Goal: Find specific page/section: Find specific page/section

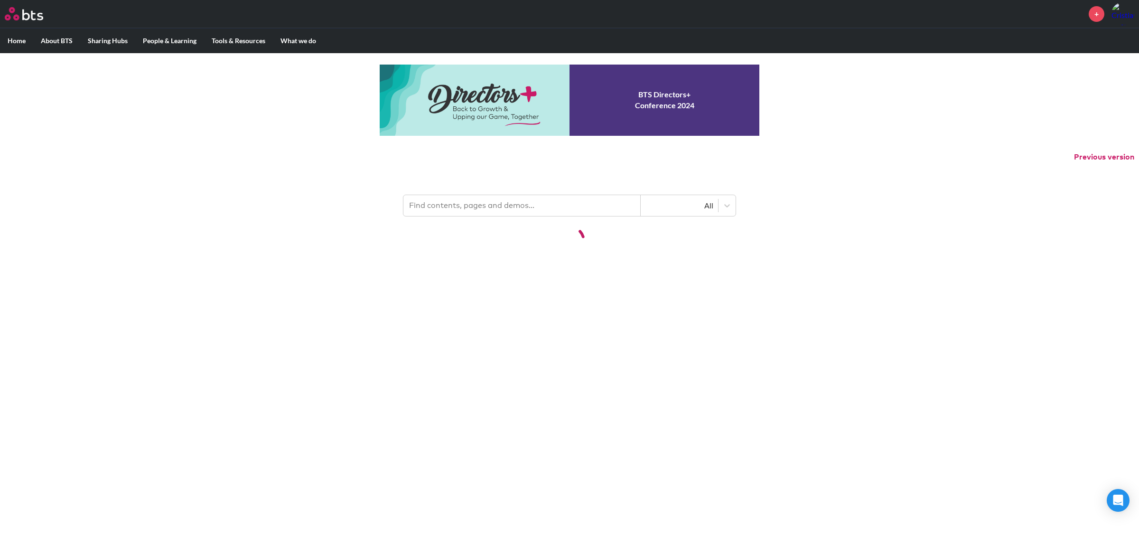
click at [478, 205] on input "text" at bounding box center [521, 205] width 237 height 21
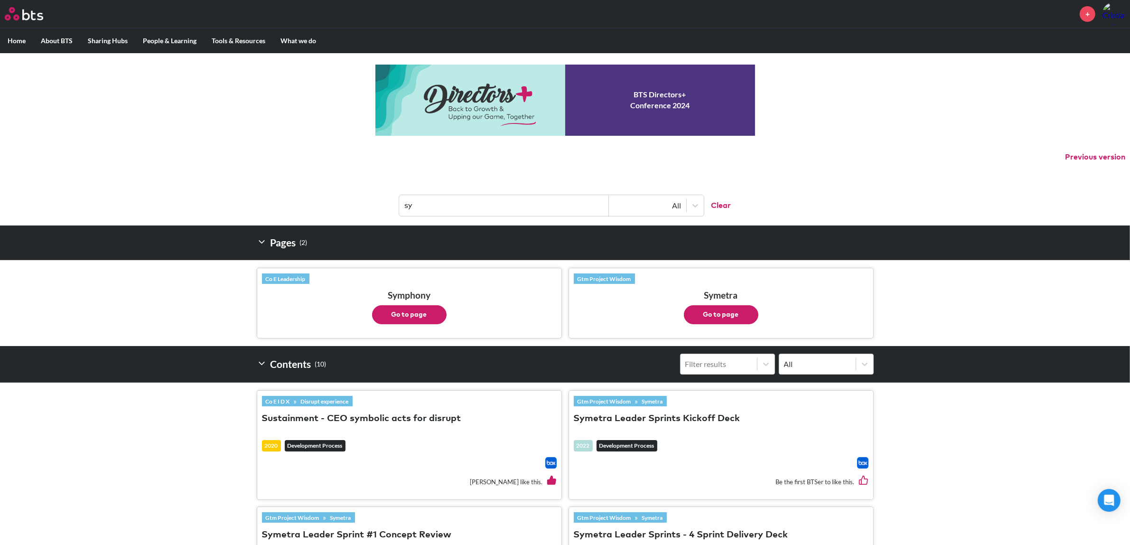
type input "s"
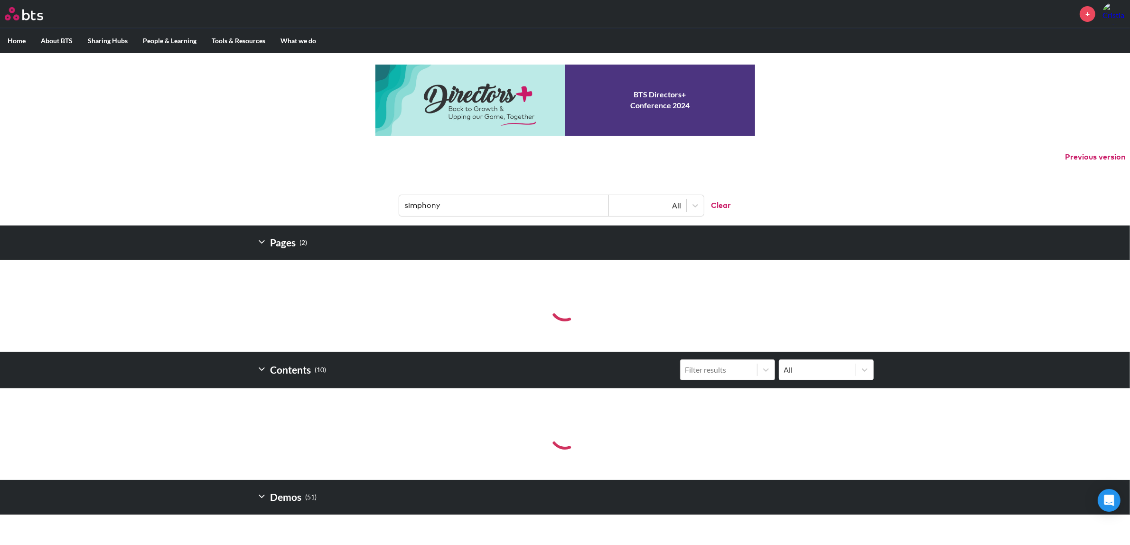
click at [409, 206] on input "simphony" at bounding box center [504, 205] width 210 height 21
click at [495, 203] on input "symphony" at bounding box center [504, 205] width 210 height 21
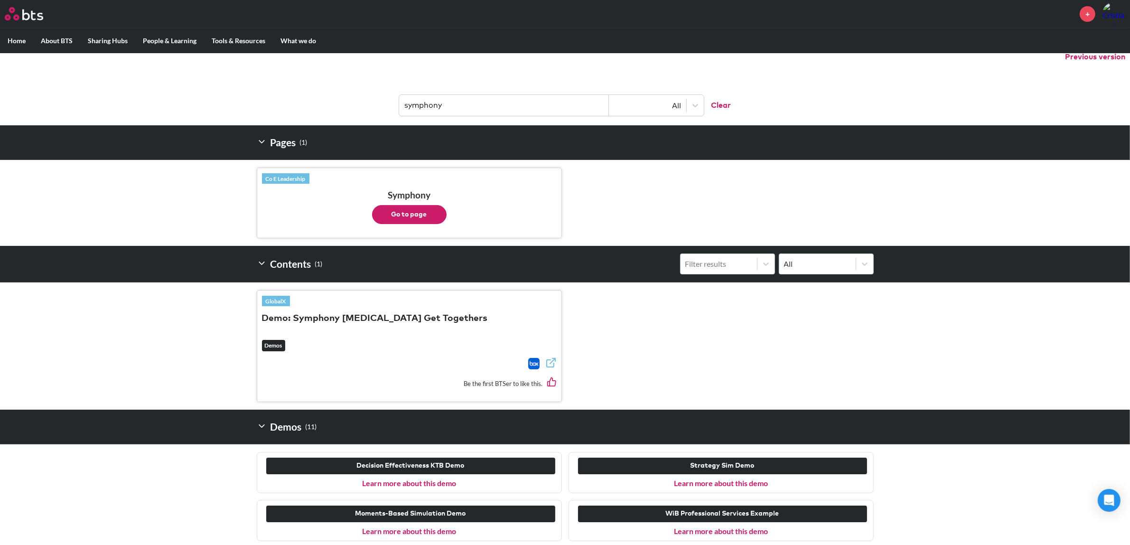
scroll to position [119, 0]
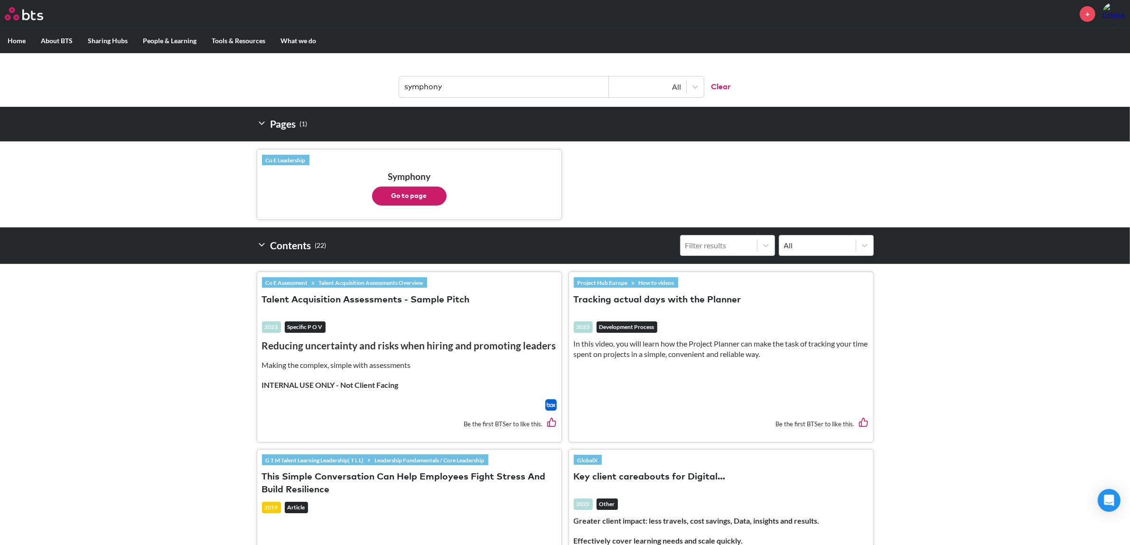
type input "symphony"
drag, startPoint x: 421, startPoint y: 198, endPoint x: 396, endPoint y: 195, distance: 24.5
click at [396, 195] on button "Go to page" at bounding box center [409, 196] width 75 height 19
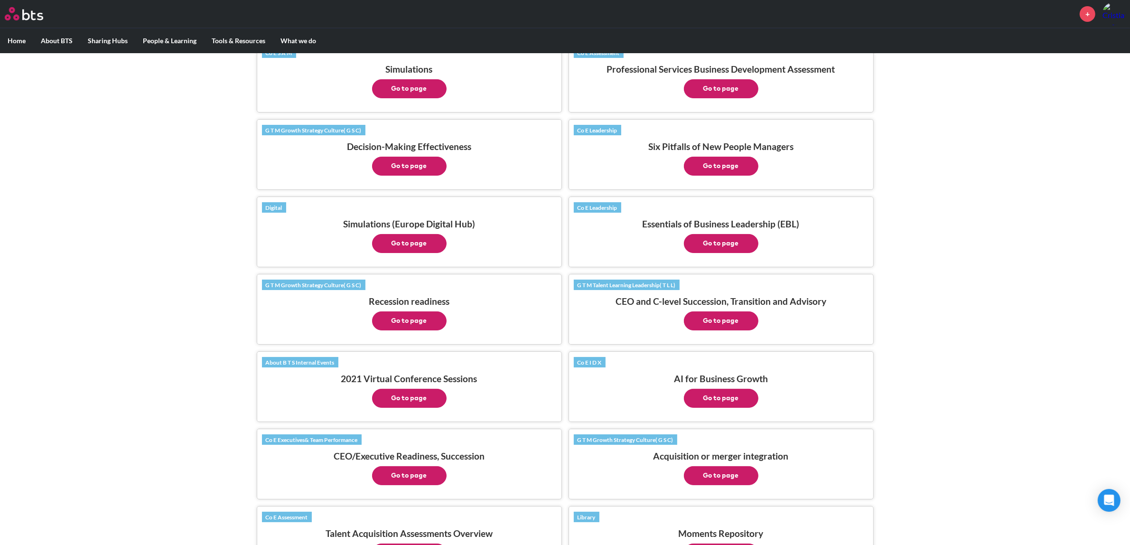
scroll to position [0, 0]
